Goal: Task Accomplishment & Management: Complete application form

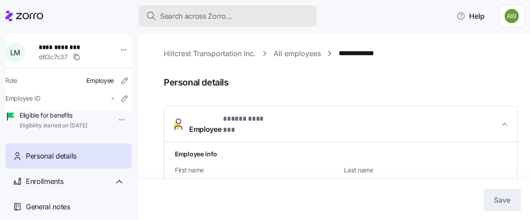
click at [195, 13] on span "Search across Zorro..." at bounding box center [196, 16] width 72 height 11
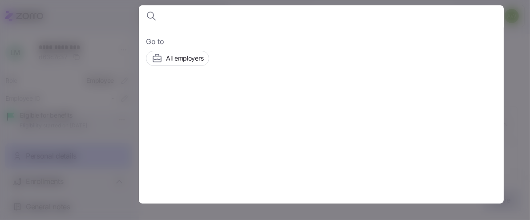
type input "f"
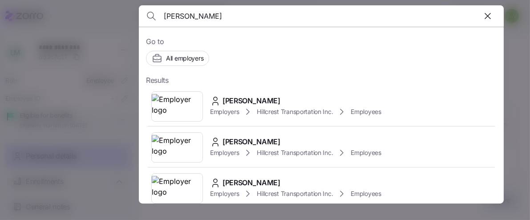
type input "gorla"
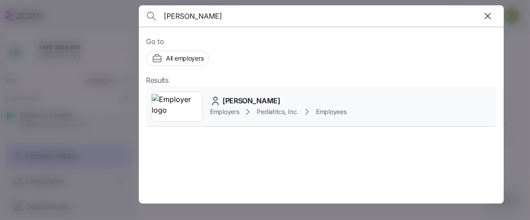
click at [171, 99] on img at bounding box center [177, 106] width 51 height 25
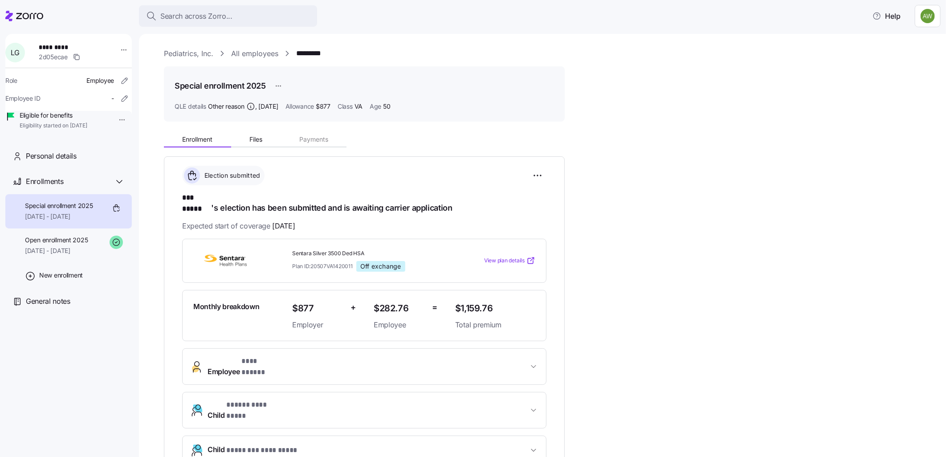
click at [67, 210] on span "Special enrollment 2025" at bounding box center [59, 205] width 68 height 9
click at [73, 228] on div "Open enrollment 2025 07/01/2025 - 12/31/2025" at bounding box center [56, 246] width 63 height 20
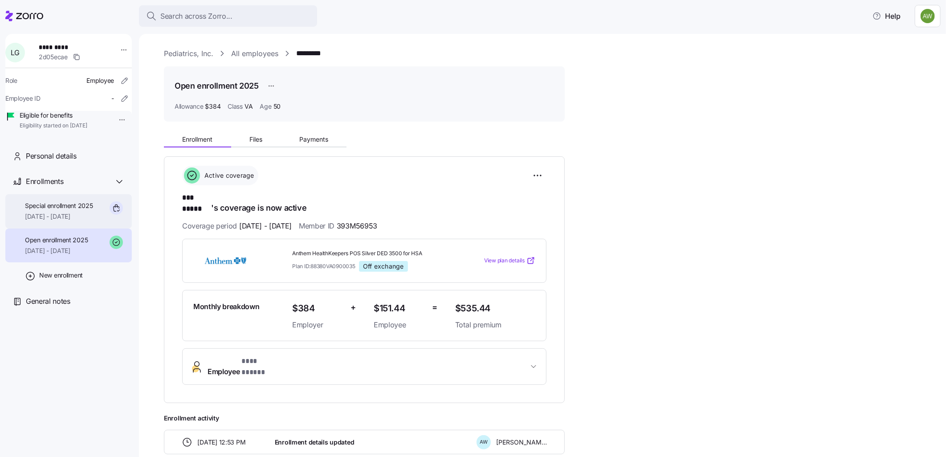
click at [58, 210] on span "Special enrollment 2025" at bounding box center [59, 205] width 68 height 9
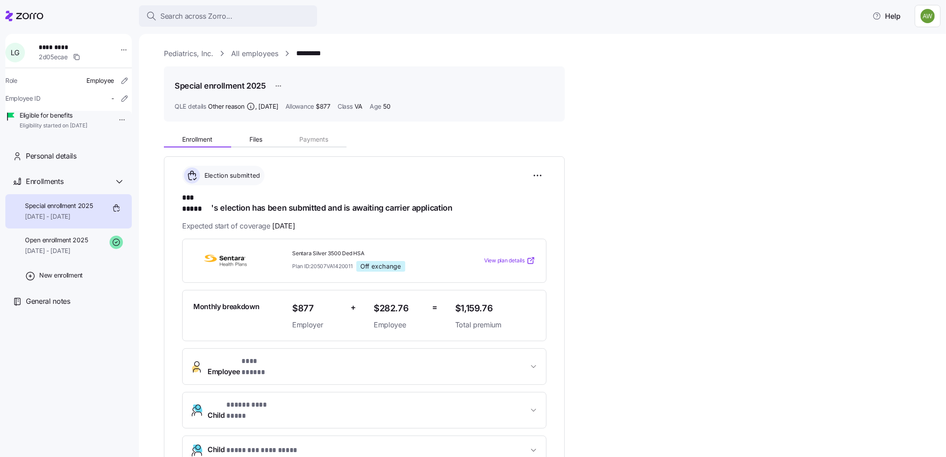
click at [58, 210] on span "Special enrollment 2025" at bounding box center [59, 205] width 68 height 9
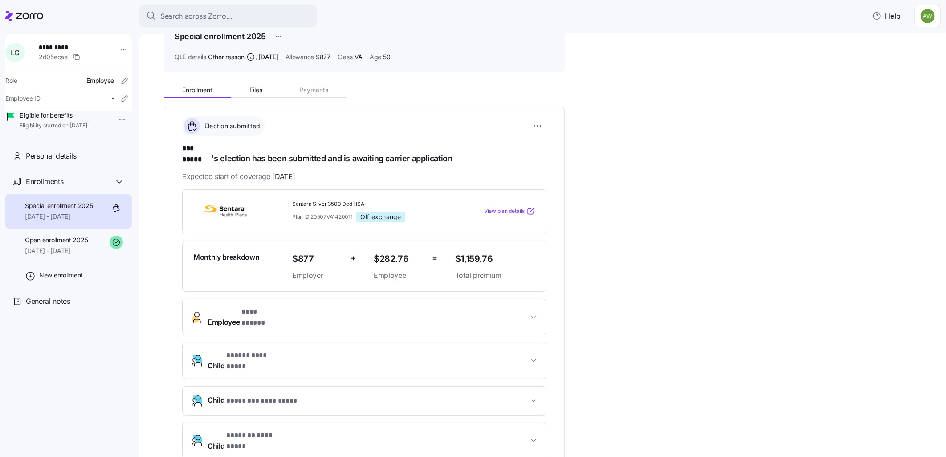
scroll to position [99, 0]
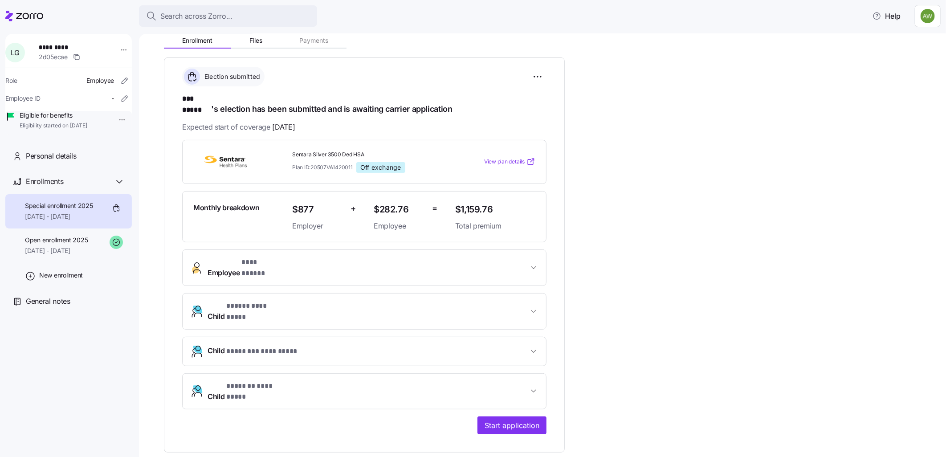
click at [45, 210] on span "Special enrollment 2025" at bounding box center [59, 205] width 68 height 9
click at [38, 228] on span "07/01/2025 - 12/31/2025" at bounding box center [56, 250] width 63 height 9
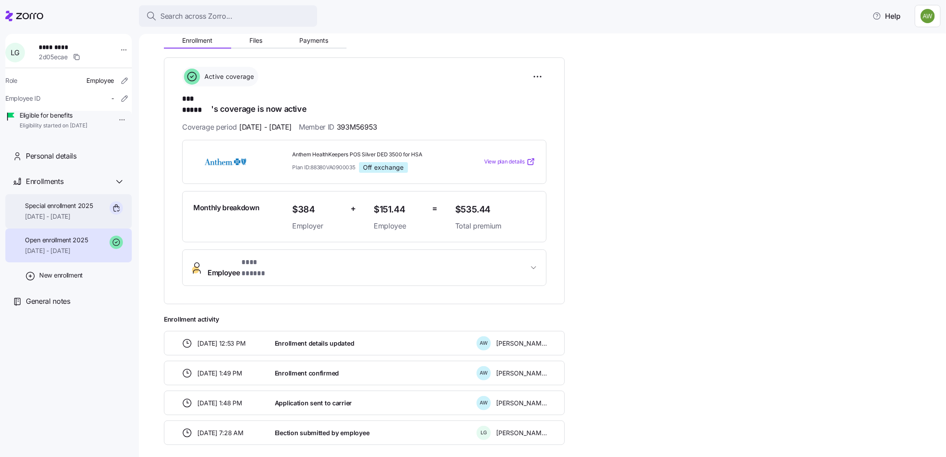
click at [52, 221] on span "[DATE] - [DATE]" at bounding box center [59, 216] width 68 height 9
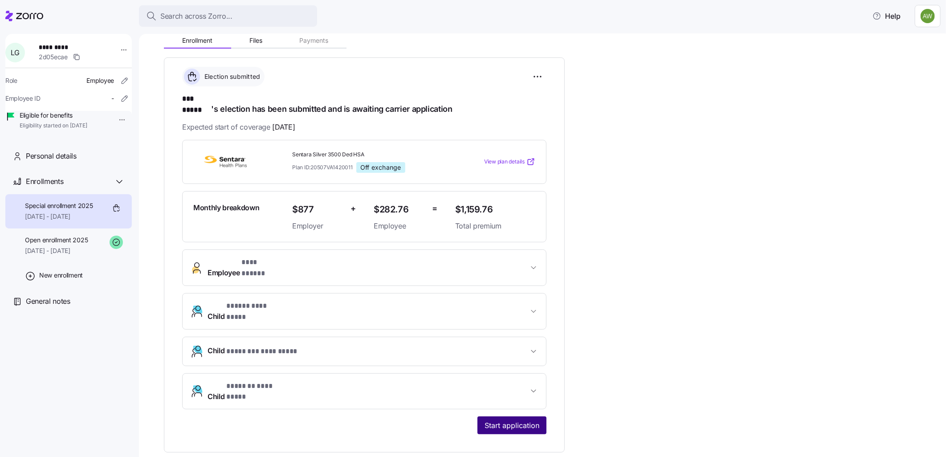
click at [511, 228] on span "Start application" at bounding box center [512, 425] width 55 height 11
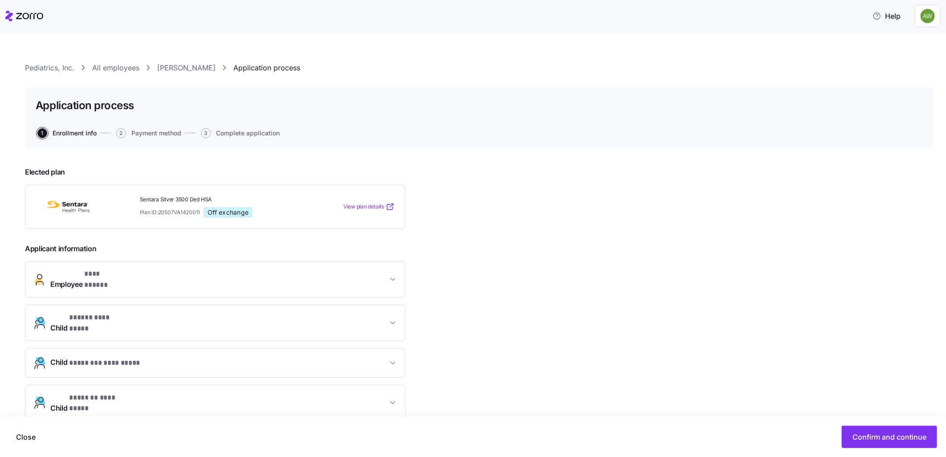
click at [109, 68] on link "All employees" at bounding box center [115, 67] width 47 height 11
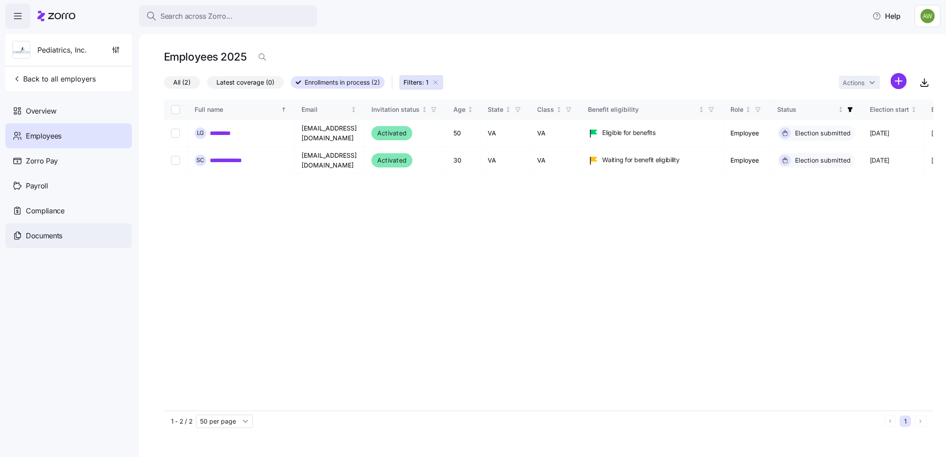
click at [45, 228] on span "Documents" at bounding box center [44, 235] width 37 height 11
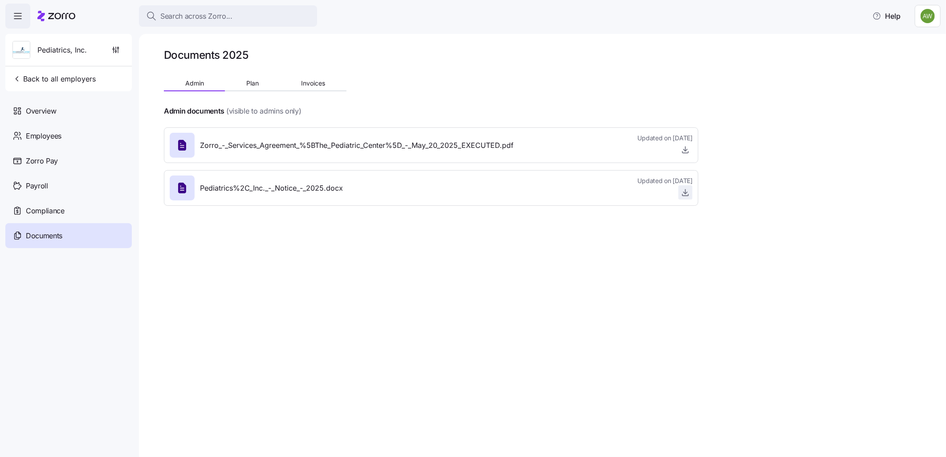
click at [539, 192] on icon "button" at bounding box center [686, 193] width 4 height 2
click at [190, 11] on span "Search across Zorro..." at bounding box center [196, 16] width 72 height 11
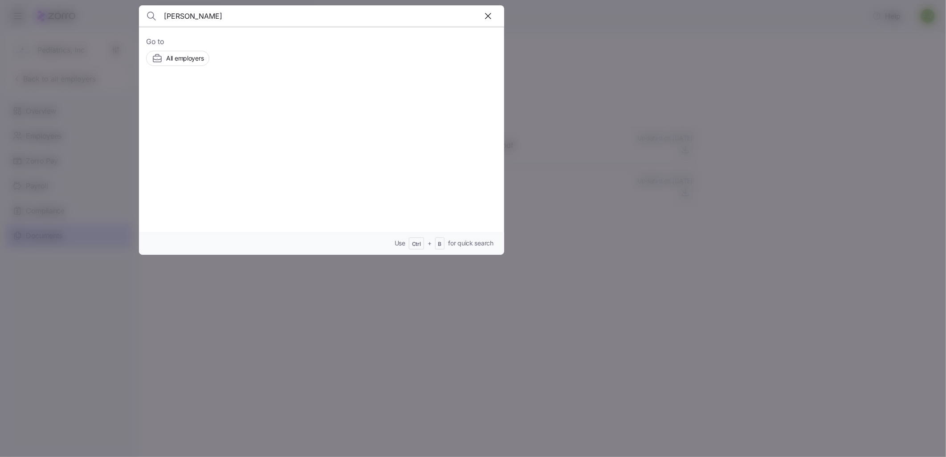
type input "gorla"
click at [187, 105] on img at bounding box center [177, 106] width 51 height 25
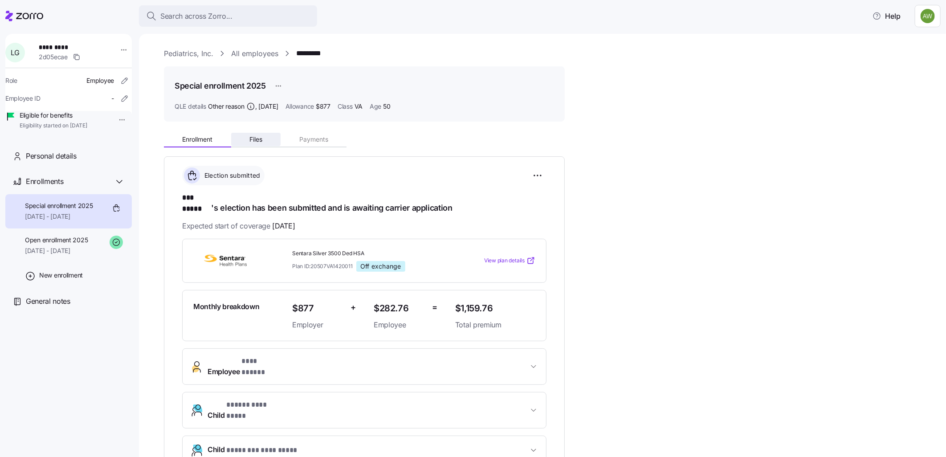
click at [250, 137] on span "Files" at bounding box center [255, 139] width 13 height 6
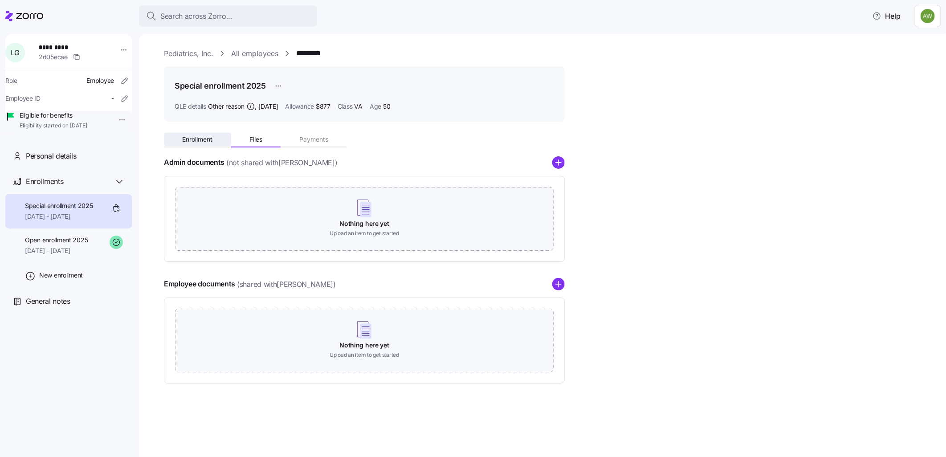
click at [200, 139] on span "Enrollment" at bounding box center [197, 139] width 30 height 6
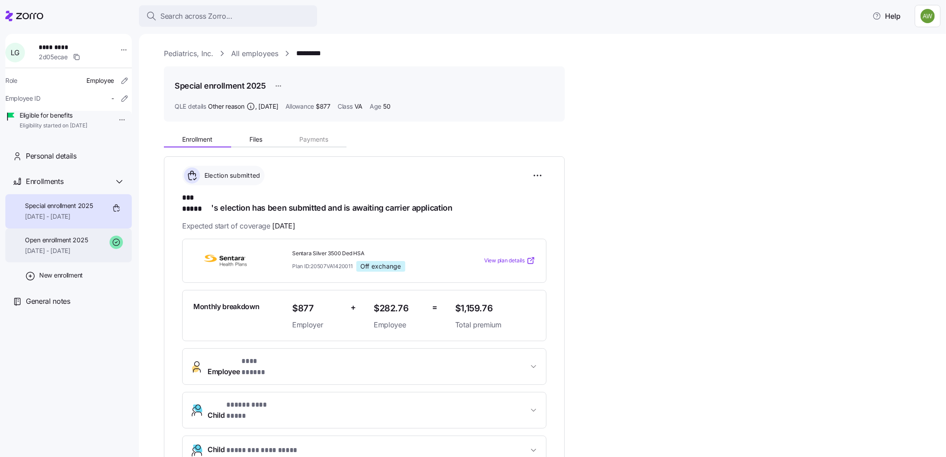
click at [66, 228] on span "Open enrollment 2025" at bounding box center [56, 240] width 63 height 9
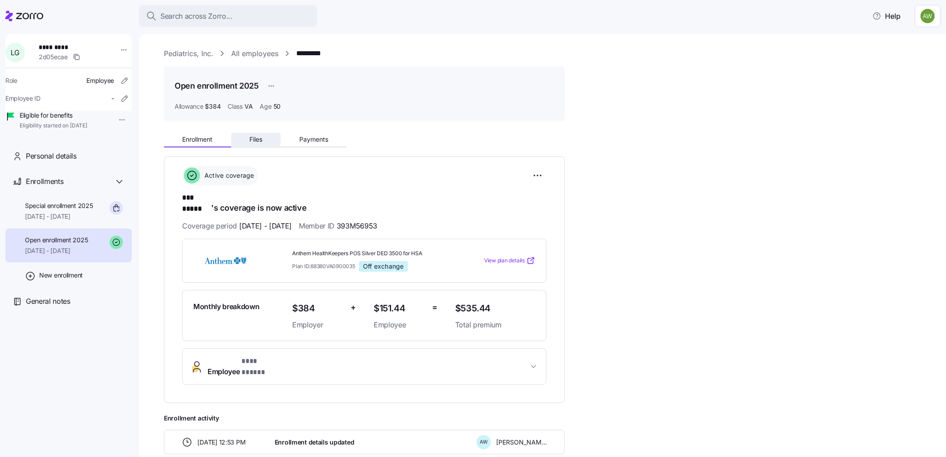
click at [256, 139] on span "Files" at bounding box center [255, 139] width 13 height 6
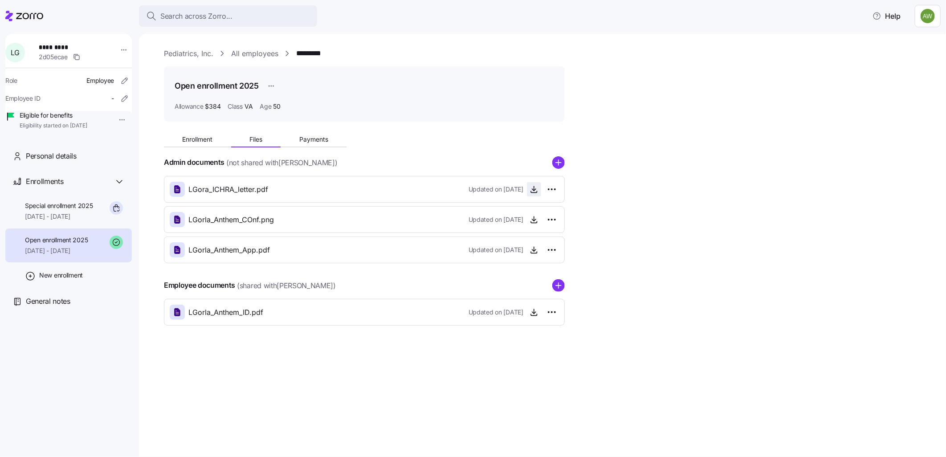
click at [533, 185] on icon "button" at bounding box center [534, 189] width 9 height 9
click at [31, 210] on span "Special enrollment 2025" at bounding box center [59, 205] width 68 height 9
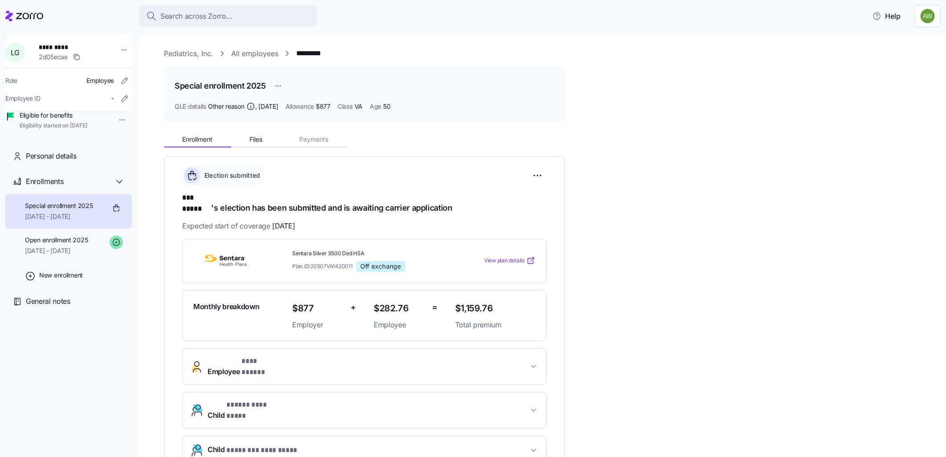
click at [75, 120] on span "Eligible for benefits" at bounding box center [54, 115] width 68 height 9
click at [82, 210] on span "Special enrollment 2025" at bounding box center [59, 205] width 68 height 9
drag, startPoint x: 458, startPoint y: 359, endPoint x: 464, endPoint y: 353, distance: 8.5
click at [457, 228] on button "Employee * *** ***** *" at bounding box center [364, 367] width 363 height 36
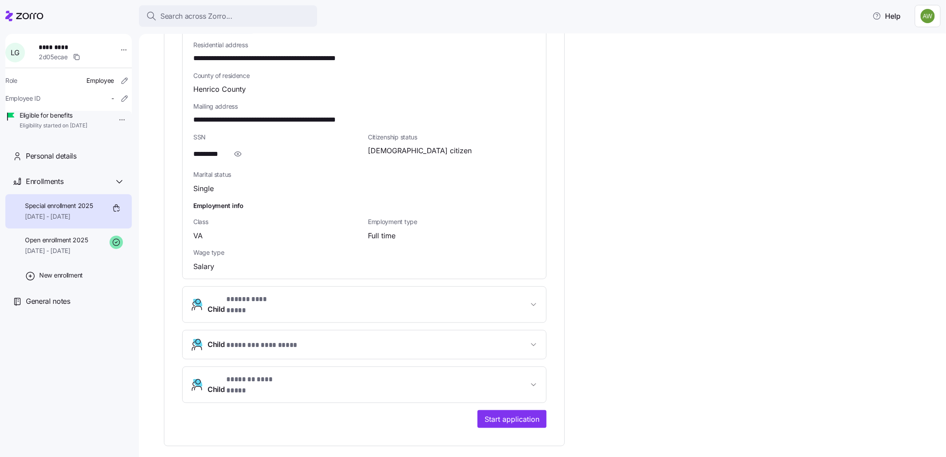
scroll to position [594, 0]
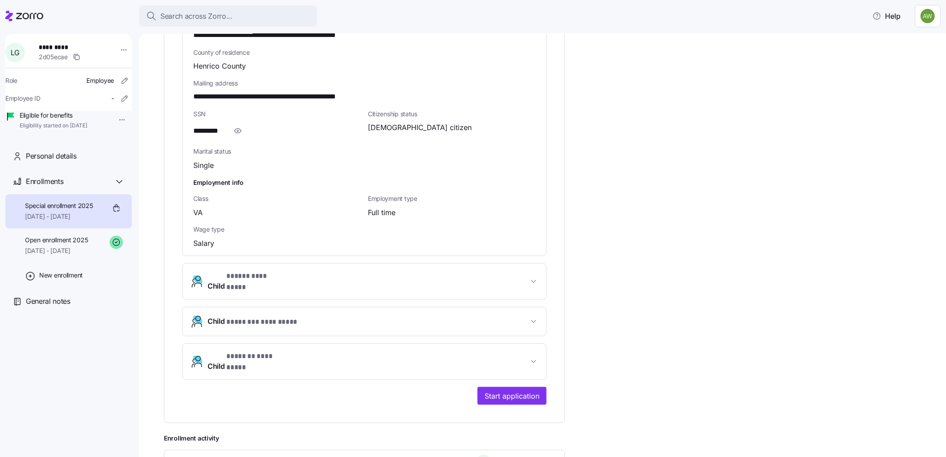
click at [322, 228] on button "Child * ***** ********* *" at bounding box center [364, 282] width 363 height 36
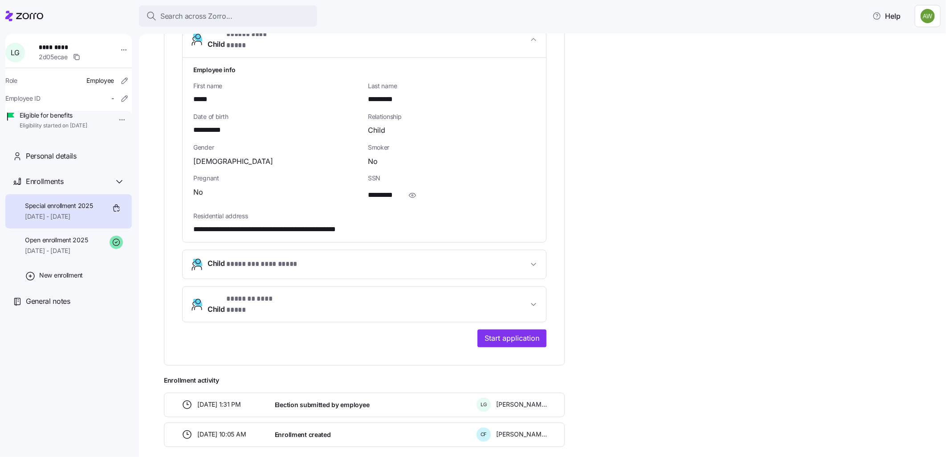
scroll to position [837, 0]
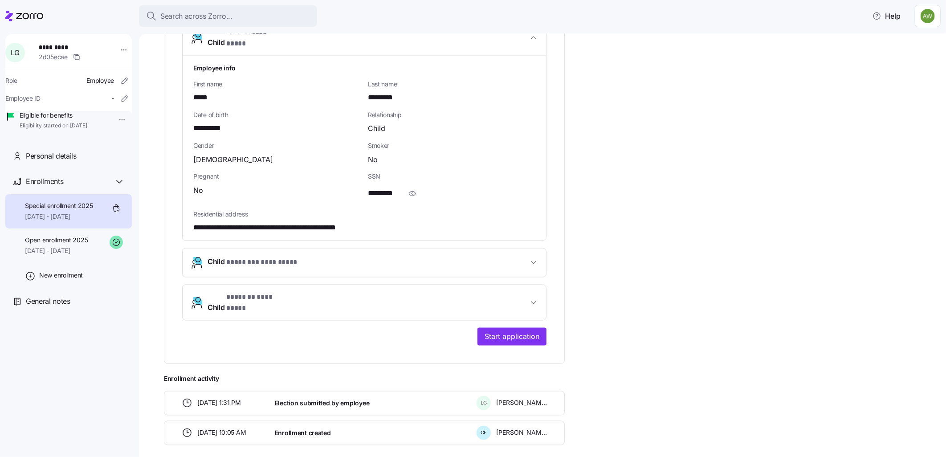
click at [305, 228] on span "Child * ******** ********* *" at bounding box center [368, 263] width 321 height 12
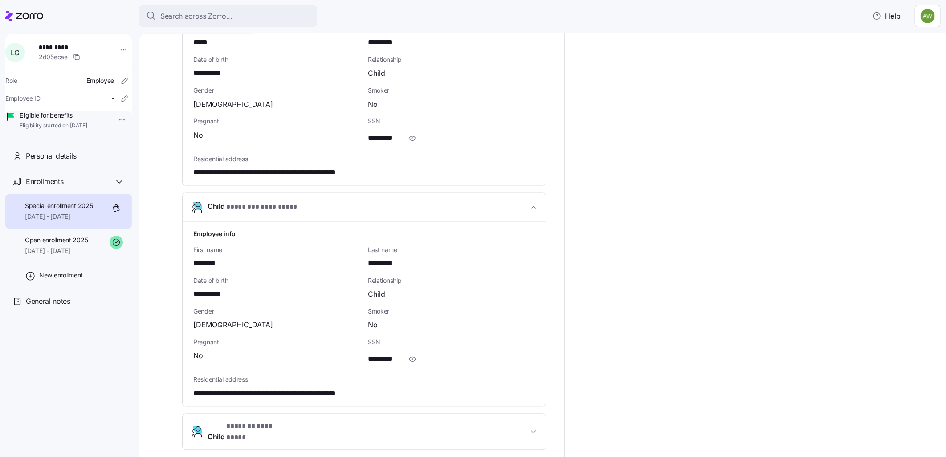
scroll to position [1022, 0]
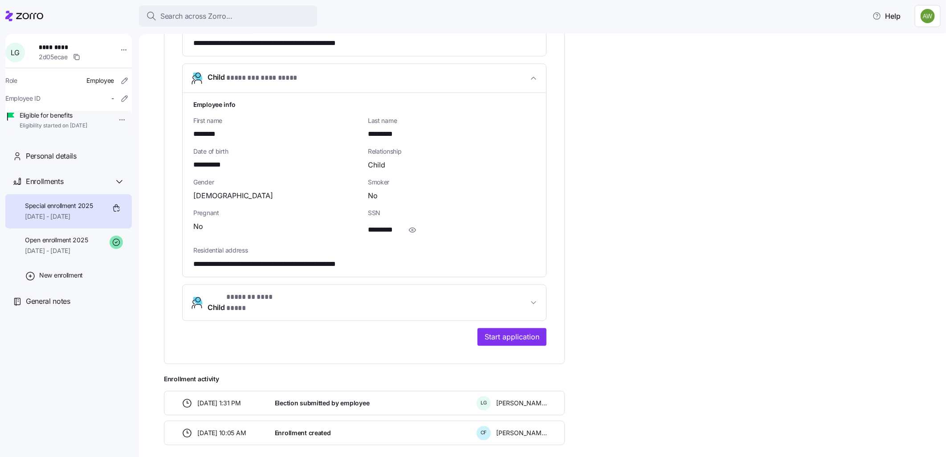
click at [330, 228] on span "Child * ******* ********* *" at bounding box center [368, 302] width 321 height 21
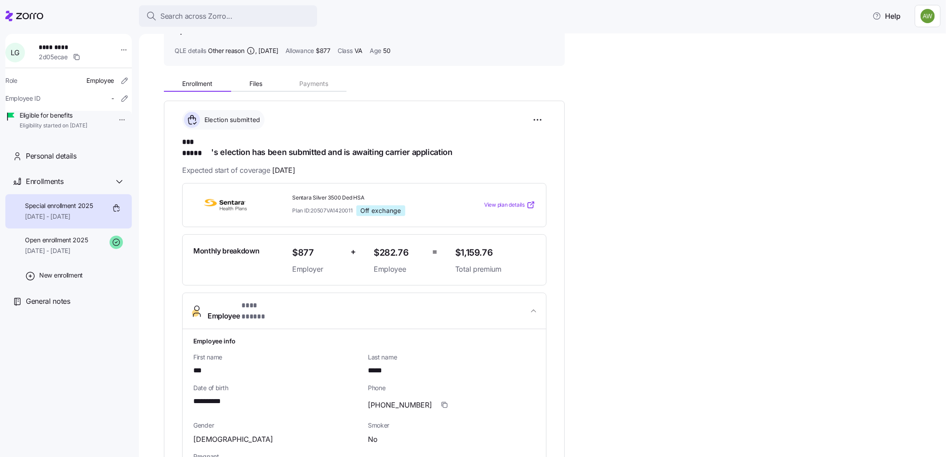
scroll to position [198, 0]
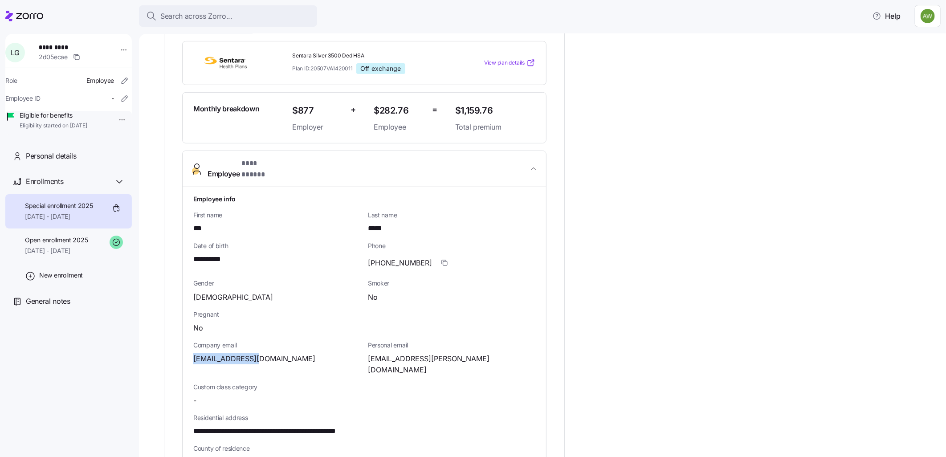
drag, startPoint x: 260, startPoint y: 342, endPoint x: 193, endPoint y: 340, distance: 66.8
click at [193, 228] on div "lgorla@rpcva.com" at bounding box center [276, 358] width 167 height 11
drag, startPoint x: 452, startPoint y: 343, endPoint x: 366, endPoint y: 340, distance: 86.5
click at [366, 228] on div "Personal email liv.e.gorla@gmail.com" at bounding box center [451, 358] width 175 height 42
drag, startPoint x: 366, startPoint y: 340, endPoint x: 378, endPoint y: 340, distance: 12.0
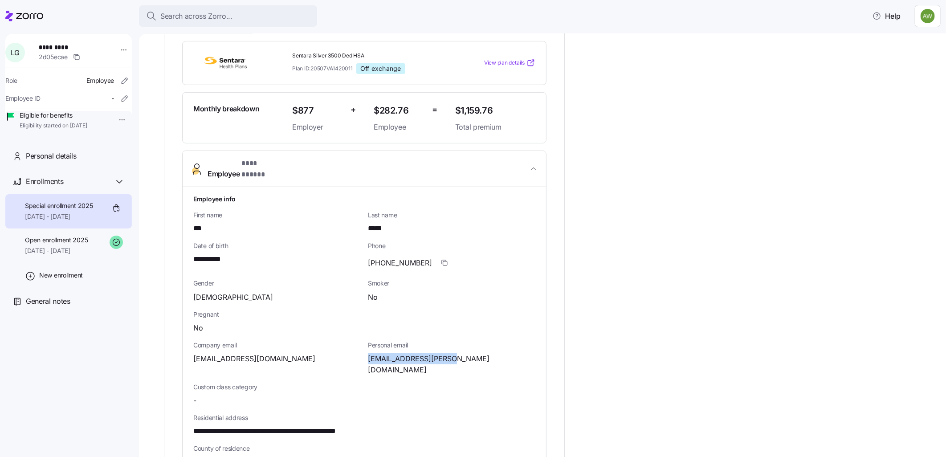
copy span "liv.e.gorla@gmail.com"
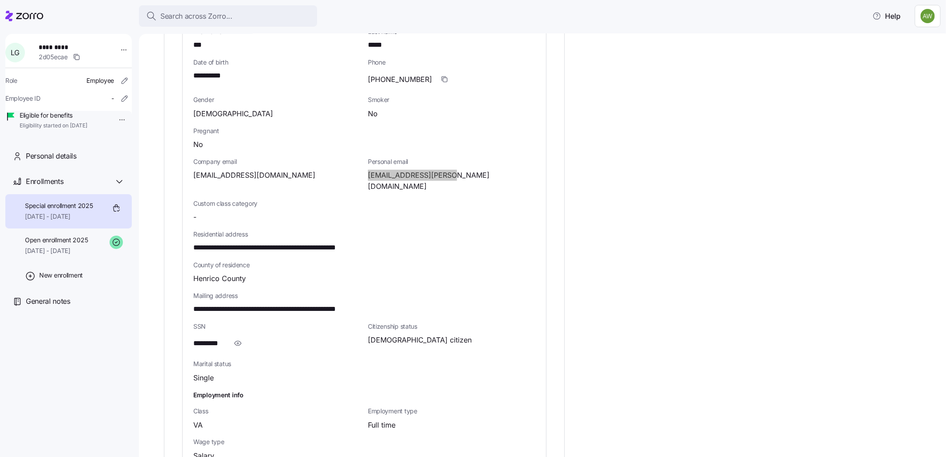
scroll to position [396, 0]
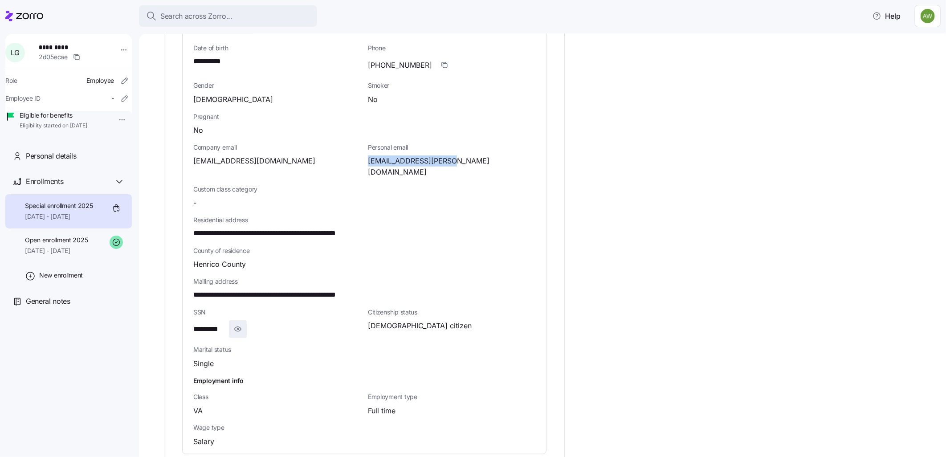
click at [236, 228] on icon "button" at bounding box center [237, 329] width 9 height 11
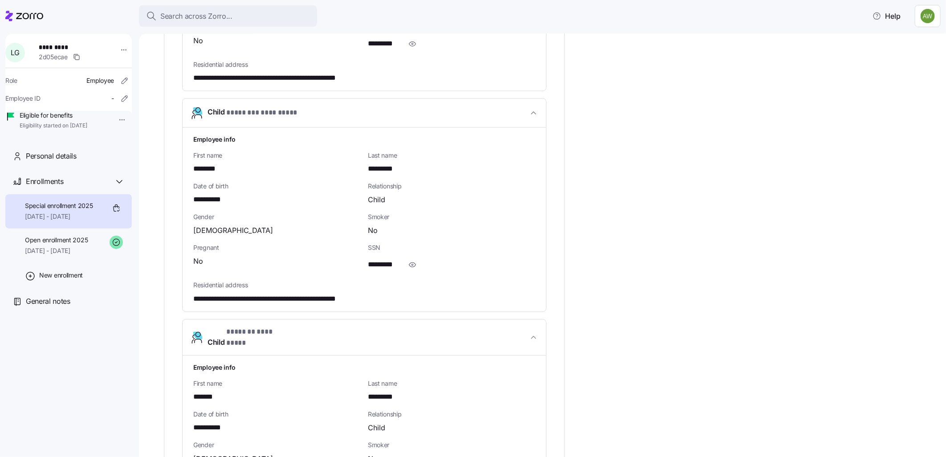
scroll to position [990, 0]
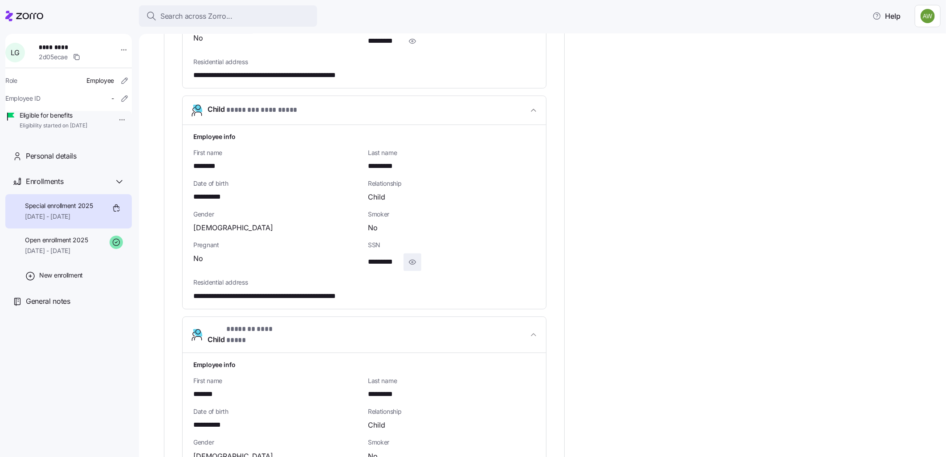
click at [412, 228] on icon "button" at bounding box center [412, 262] width 9 height 11
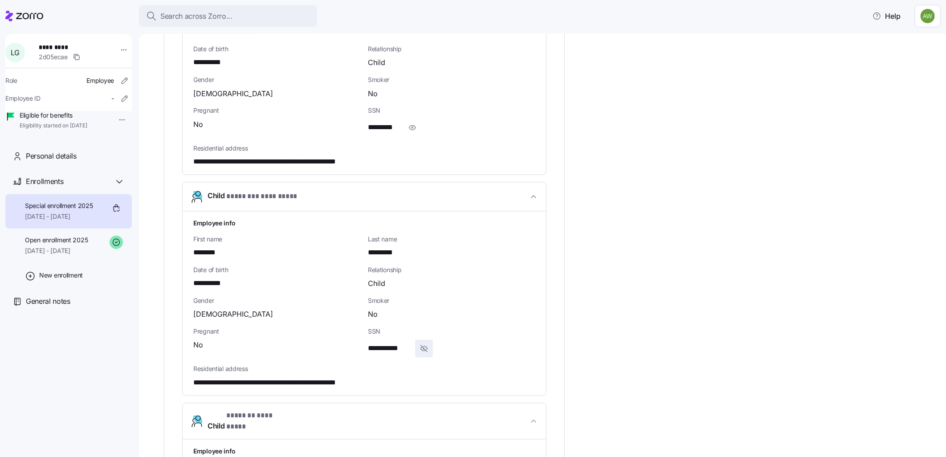
scroll to position [792, 0]
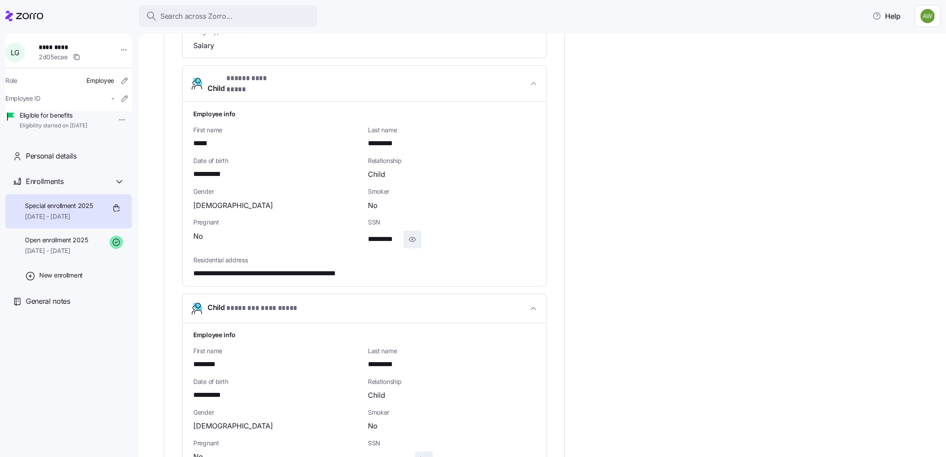
click at [408, 228] on icon "button" at bounding box center [412, 239] width 9 height 11
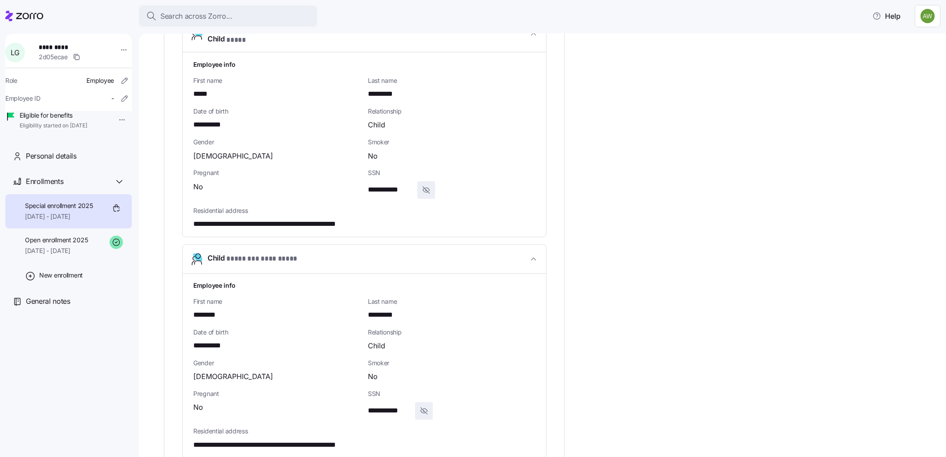
click at [539, 228] on div "**********" at bounding box center [549, 49] width 770 height 1523
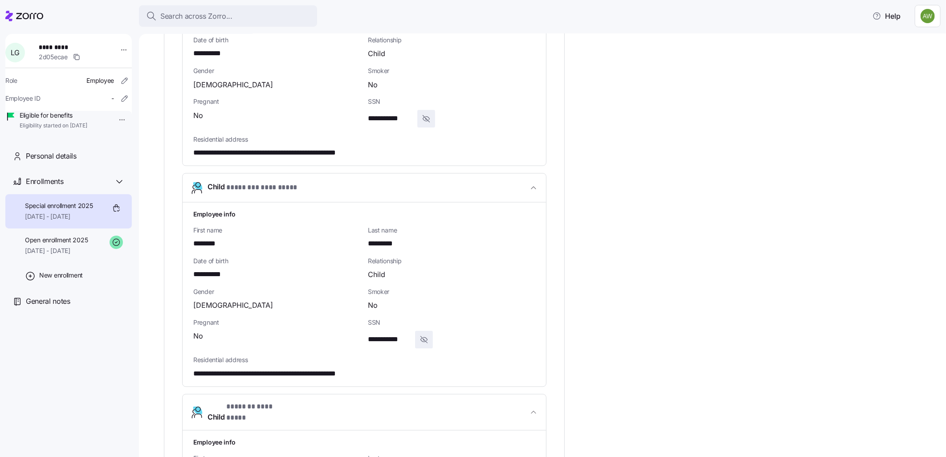
scroll to position [1039, 0]
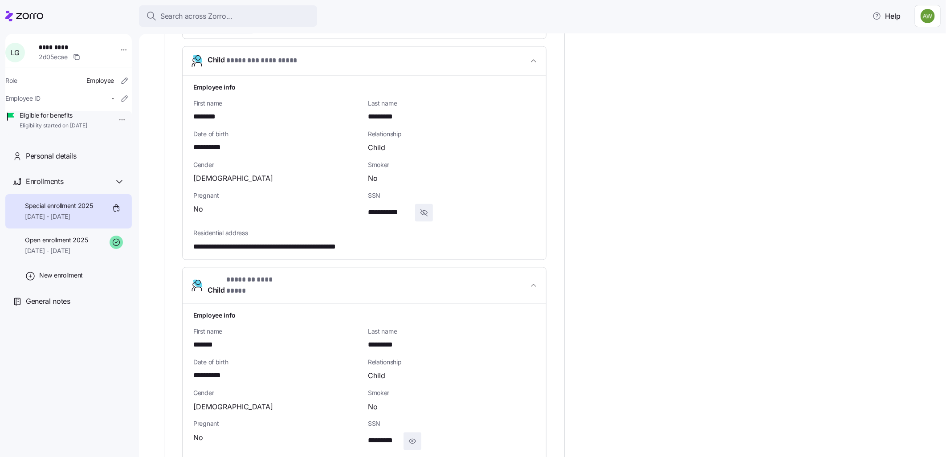
click at [412, 228] on icon "button" at bounding box center [412, 441] width 9 height 11
click at [186, 15] on span "Search across Zorro..." at bounding box center [196, 16] width 72 height 11
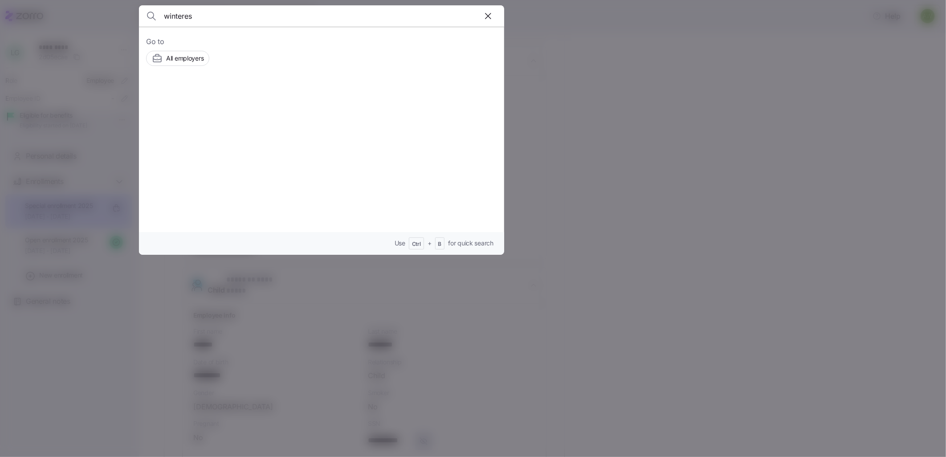
type input "winteres"
click at [214, 99] on icon at bounding box center [216, 99] width 4 height 4
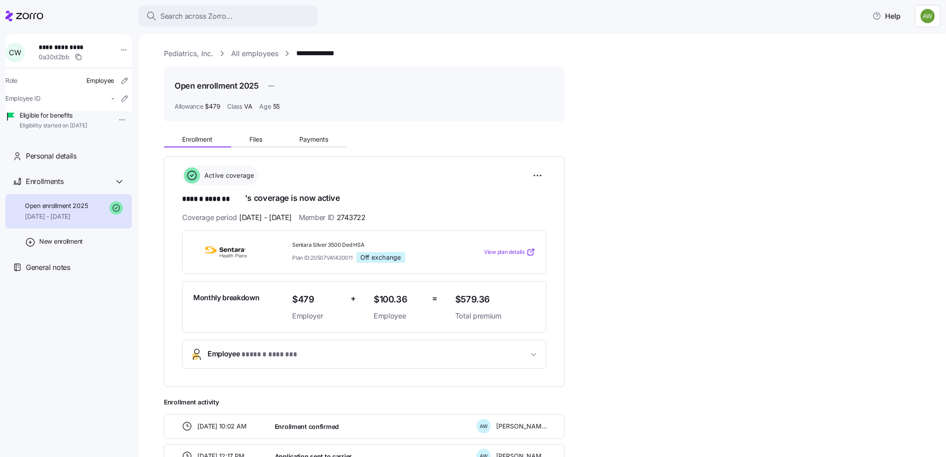
click at [62, 210] on span "Open enrollment 2025" at bounding box center [56, 205] width 63 height 9
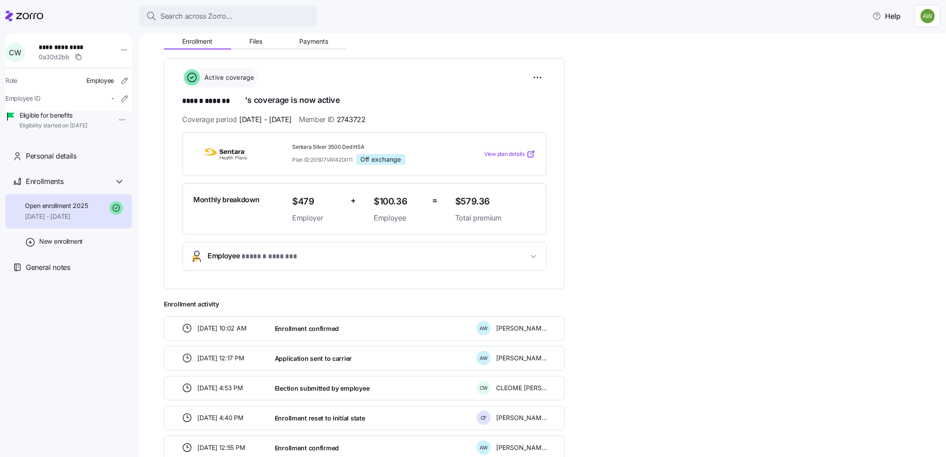
scroll to position [99, 0]
click at [253, 228] on span "* ****** ******* *" at bounding box center [274, 255] width 67 height 11
